Goal: Task Accomplishment & Management: Manage account settings

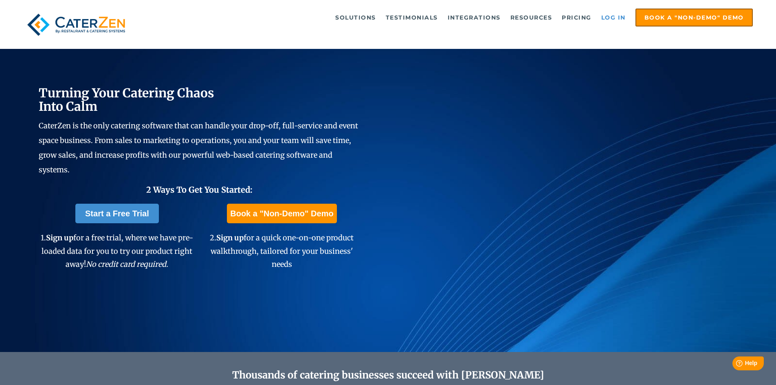
click at [614, 17] on link "Log in" at bounding box center [613, 17] width 33 height 16
drag, startPoint x: 66, startPoint y: 373, endPoint x: 66, endPoint y: 377, distance: 4.1
click at [610, 15] on link "Log in" at bounding box center [613, 17] width 33 height 16
click at [612, 21] on link "Log in" at bounding box center [613, 17] width 33 height 16
